Goal: Complete application form

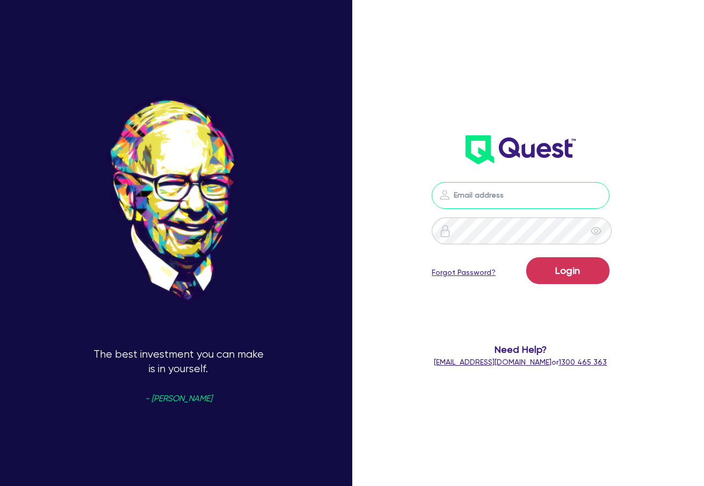
type input "[PERSON_NAME][EMAIL_ADDRESS][DOMAIN_NAME]"
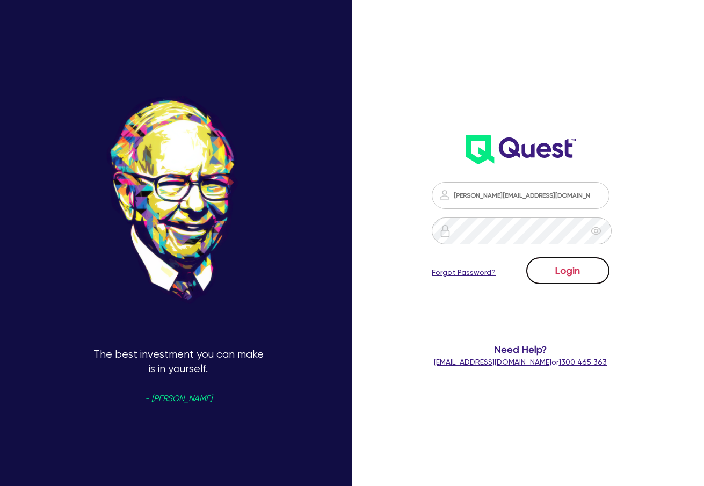
click at [600, 273] on button "Login" at bounding box center [567, 270] width 83 height 27
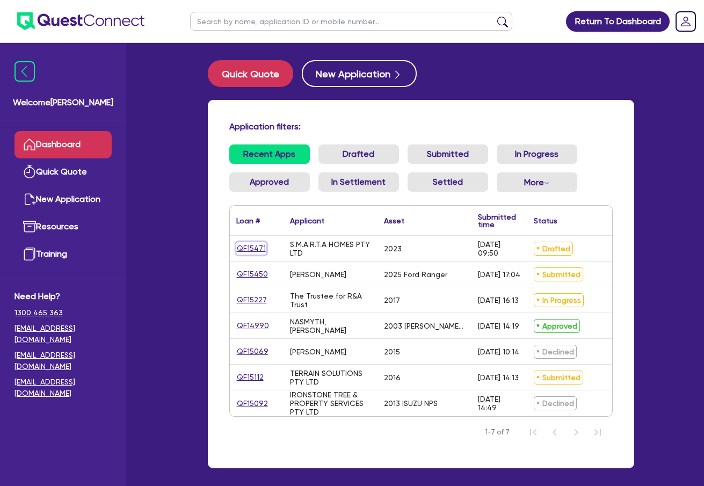
click at [258, 252] on link "QF15471" at bounding box center [251, 248] width 30 height 12
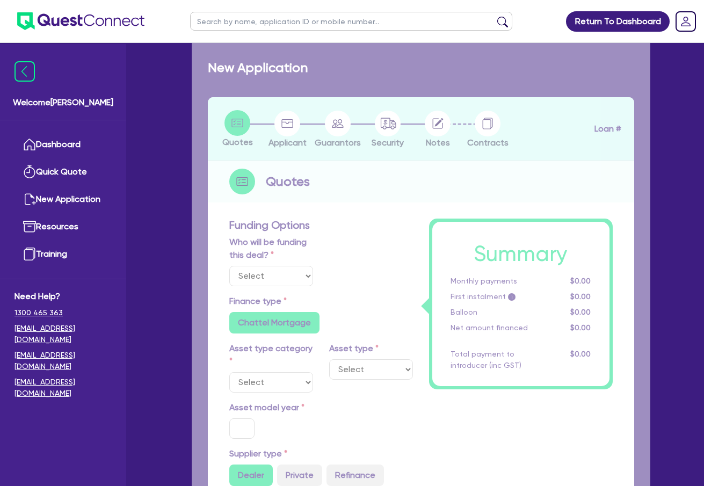
select select "Quest Finance - Own Book"
select select "CARS_AND_LIGHT_TRUCKS"
type input "2023"
radio input "true"
type input "29,000"
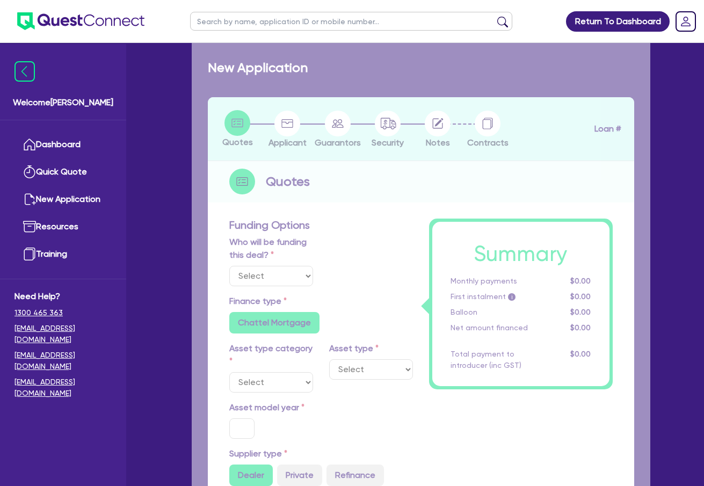
type input "10"
type input "2,900"
type input "17.95"
type input "1,200"
select select "PASSENGER_VEHICLES"
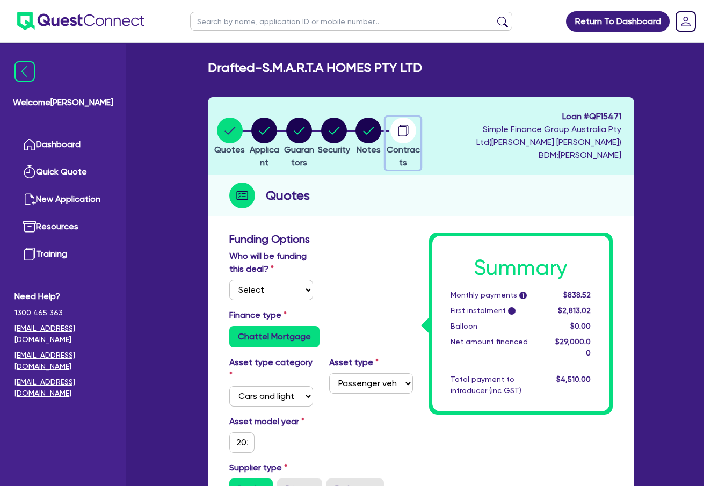
click at [416, 134] on circle "button" at bounding box center [403, 131] width 26 height 26
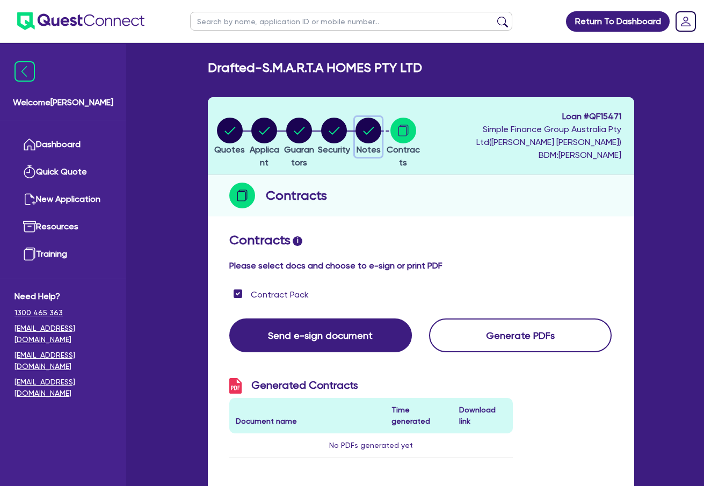
click at [381, 134] on circle "button" at bounding box center [368, 131] width 26 height 26
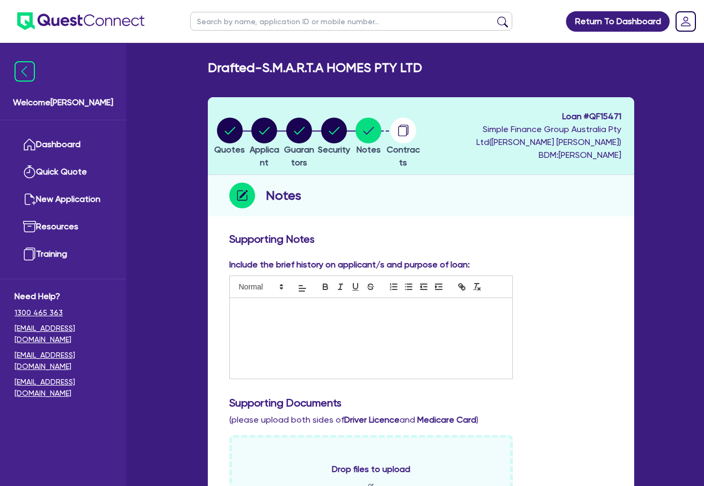
click at [337, 320] on div at bounding box center [371, 338] width 282 height 81
drag, startPoint x: 292, startPoint y: 317, endPoint x: 206, endPoint y: 306, distance: 86.7
paste div
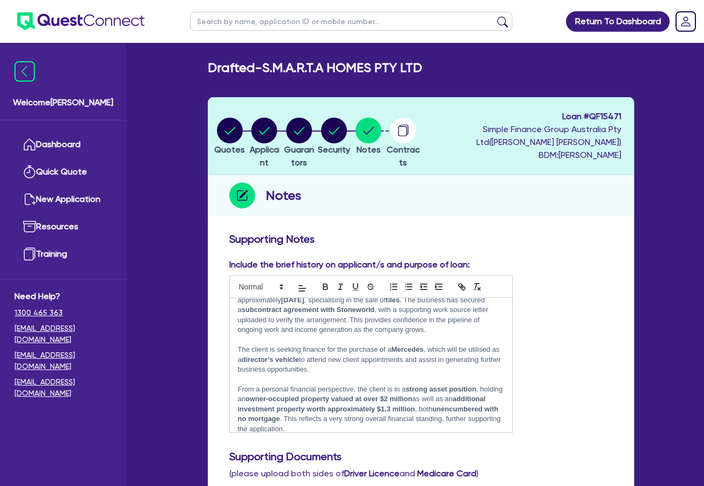
click at [572, 306] on div "Include the brief history on applicant/s and purpose of loan: The client recent…" at bounding box center [421, 350] width 400 height 184
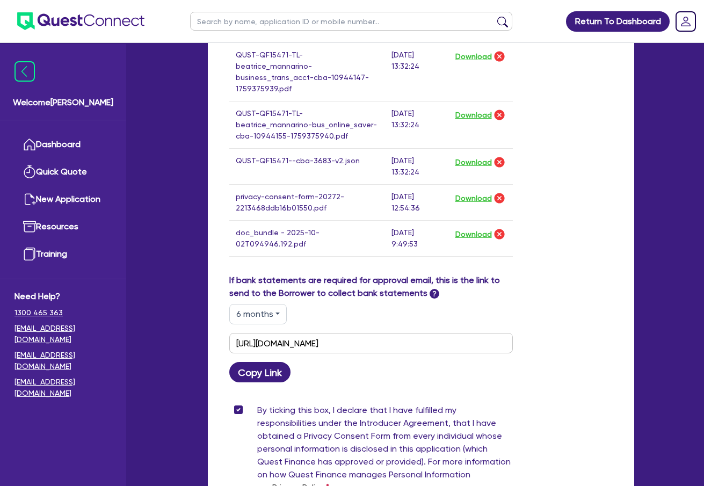
scroll to position [817, 0]
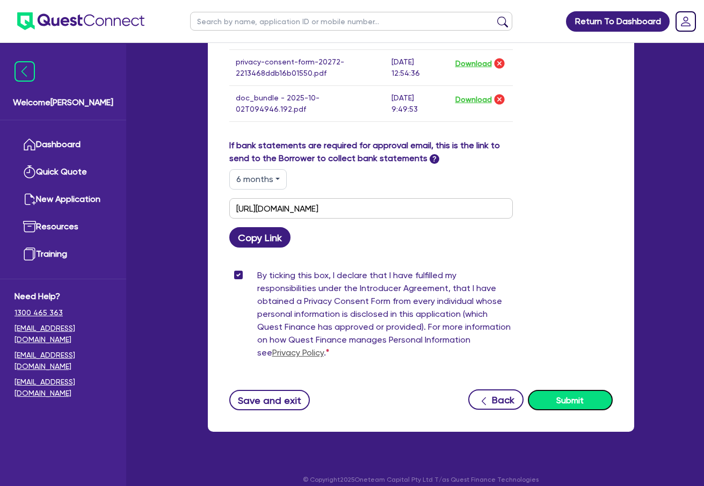
click at [563, 390] on button "Submit" at bounding box center [570, 400] width 85 height 20
